Goal: Navigation & Orientation: Understand site structure

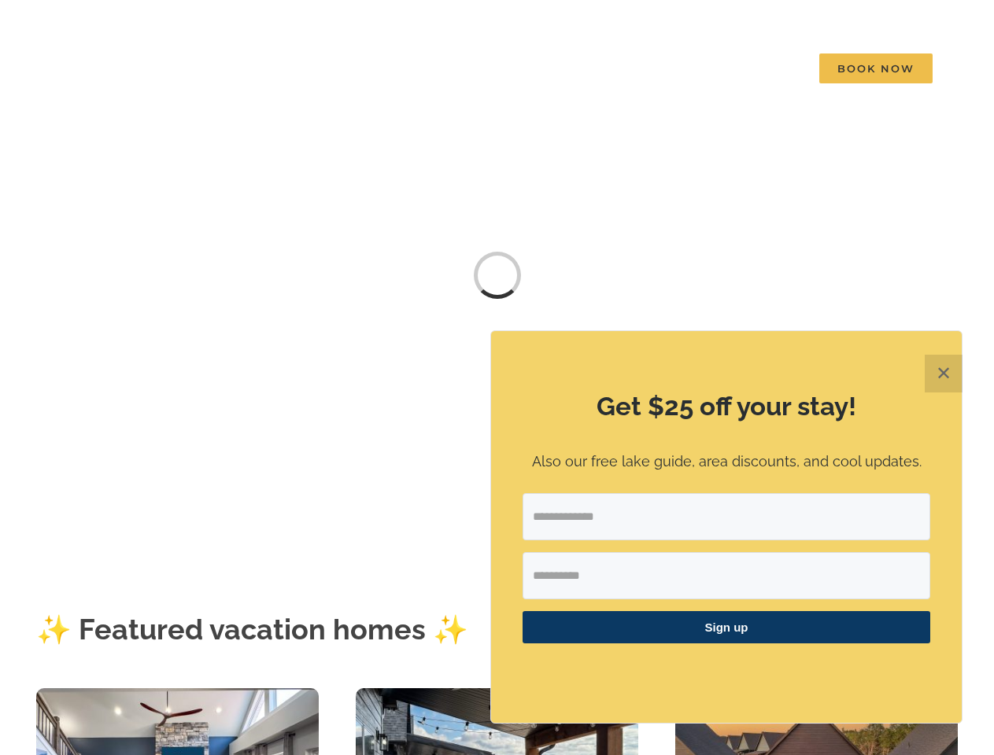
click at [496, 381] on div "Get $25 off your stay! Also our free lake guide, area discounts, and cool updat…" at bounding box center [726, 527] width 470 height 392
click at [250, 185] on span "Resort Neighborhoods" at bounding box center [304, 179] width 109 height 12
click at [250, 212] on span "🎯 Top Searches" at bounding box center [290, 207] width 80 height 12
click at [726, 562] on div "Sign up" at bounding box center [725, 574] width 407 height 162
